Goal: Transaction & Acquisition: Purchase product/service

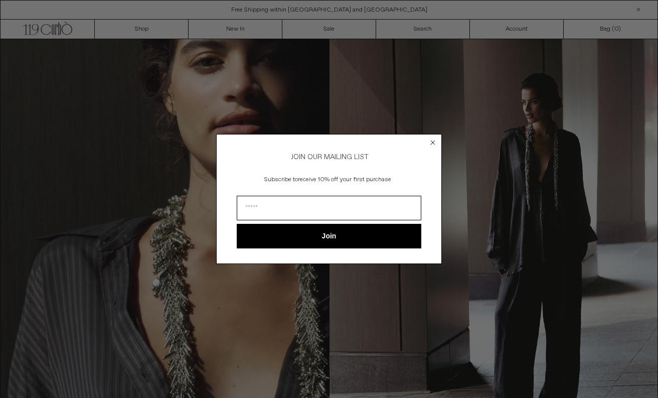
click at [432, 144] on circle "Close dialog" at bounding box center [433, 143] width 10 height 10
click at [432, 138] on div "Close dialog JOIN OUR MAILING LIST Subscribe to receive 10% off your first purc…" at bounding box center [329, 198] width 226 height 149
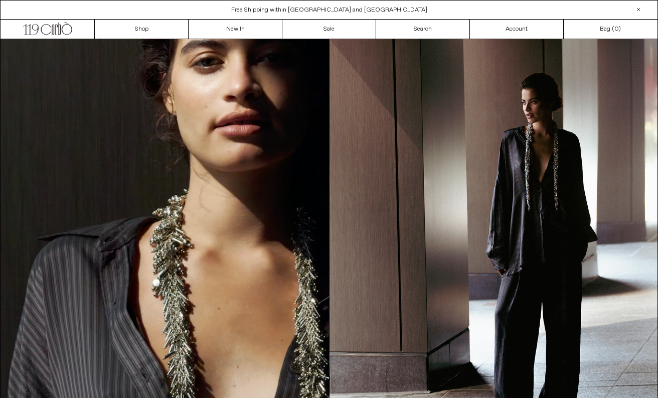
click at [145, 33] on link "Shop" at bounding box center [142, 29] width 94 height 19
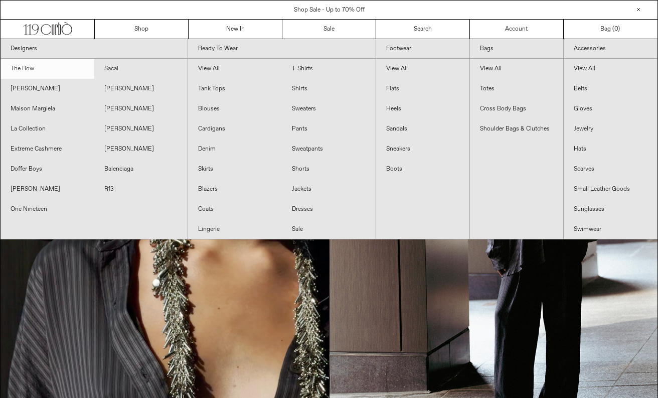
click at [24, 67] on link "The Row" at bounding box center [48, 69] width 94 height 20
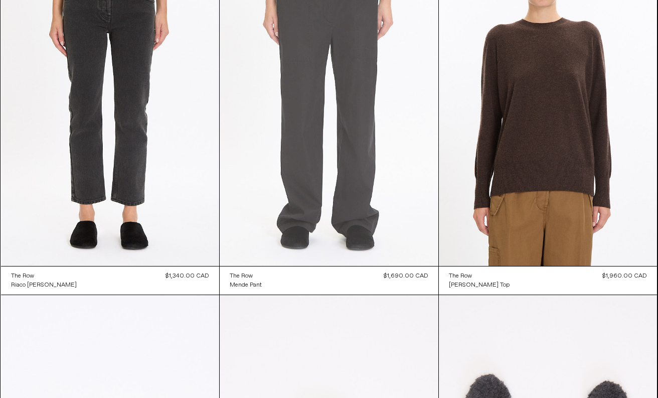
scroll to position [751, 0]
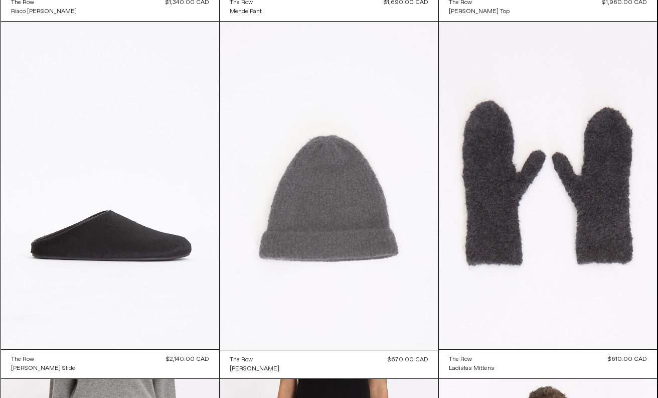
click at [329, 216] on at bounding box center [329, 186] width 219 height 328
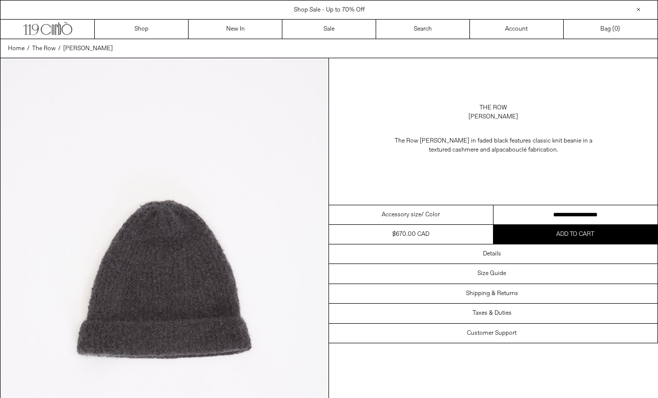
select select "**********"
